Goal: Contribute content

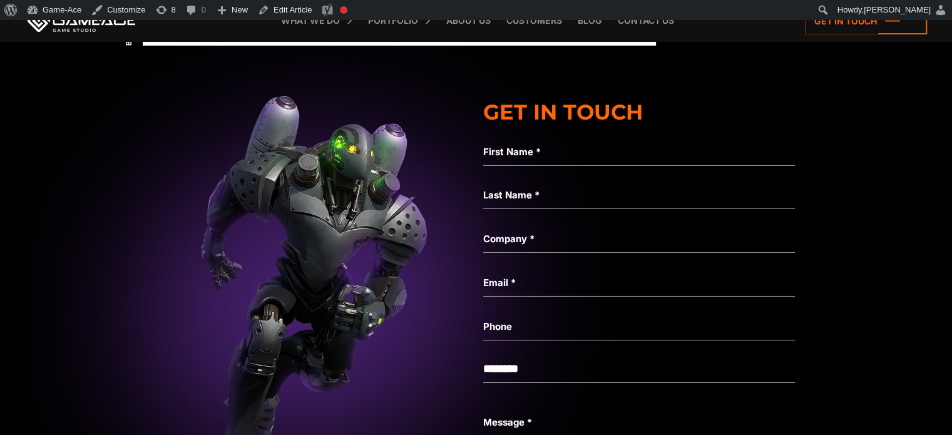
scroll to position [9068, 0]
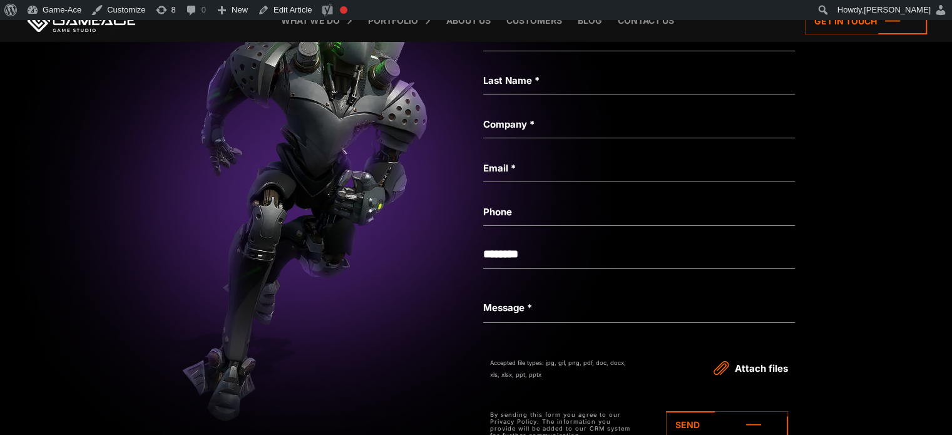
click at [351, 312] on img at bounding box center [312, 185] width 3259 height 610
click at [936, 220] on img at bounding box center [312, 185] width 3259 height 610
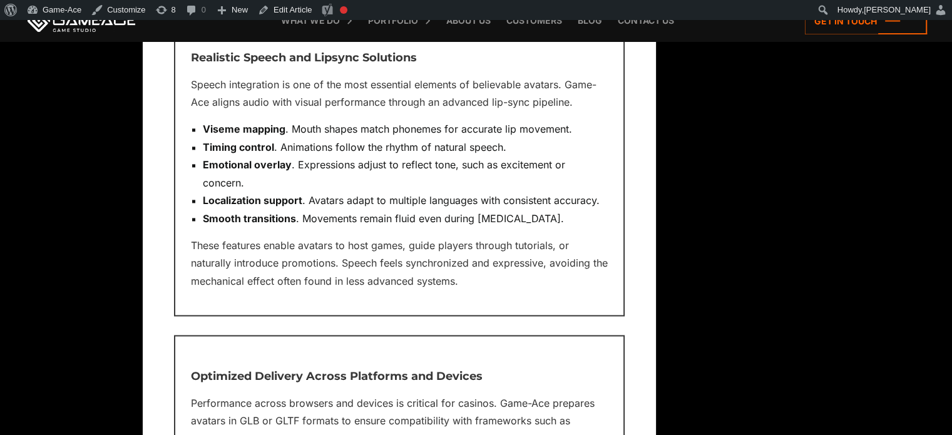
scroll to position [6452, 0]
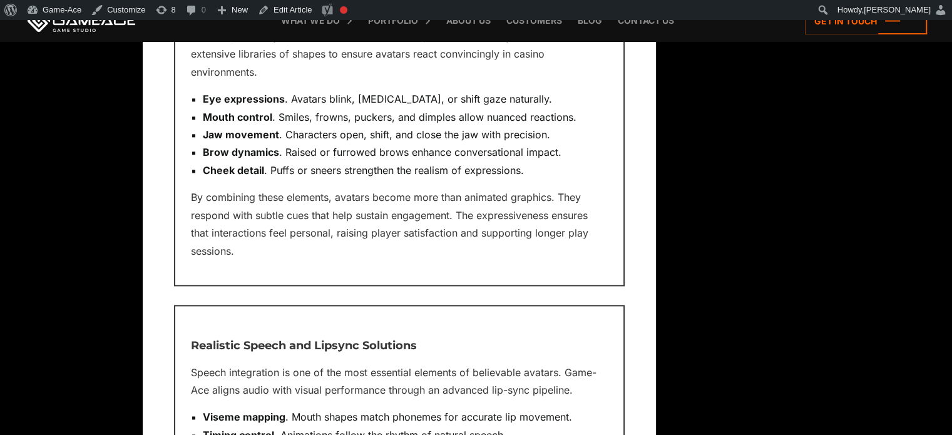
click at [302, 4] on link "Edit Article" at bounding box center [285, 10] width 64 height 20
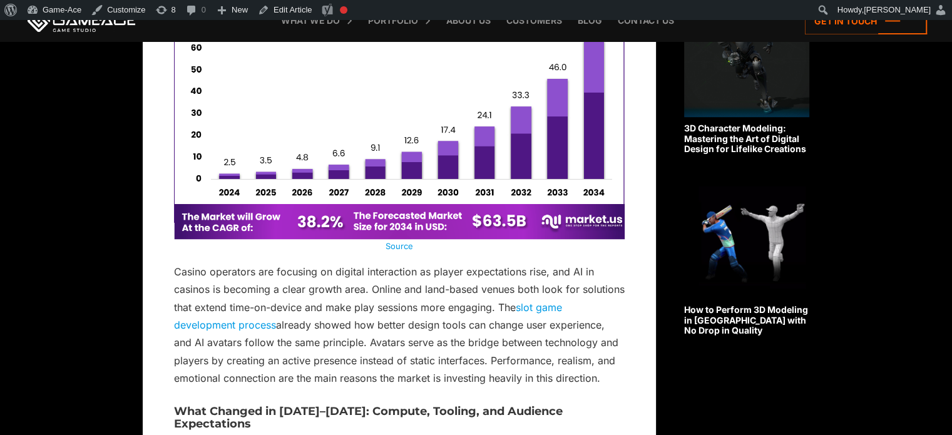
scroll to position [981, 0]
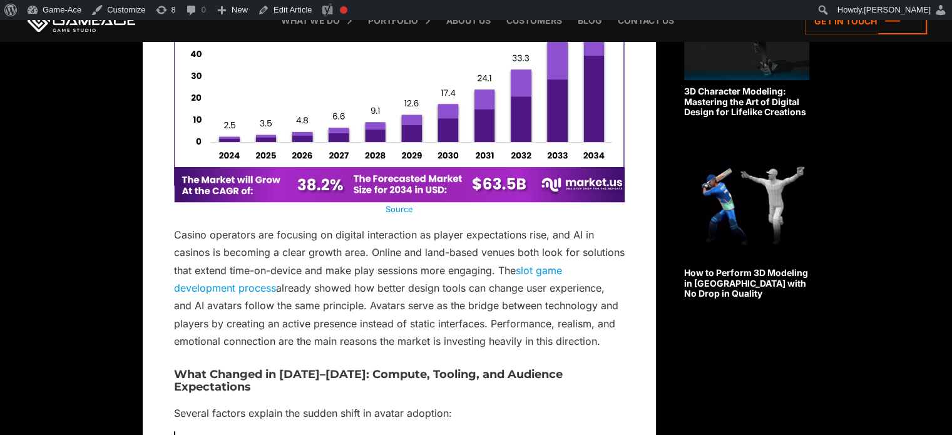
click at [397, 205] on link "Source" at bounding box center [399, 209] width 28 height 10
